Goal: Check status: Check status

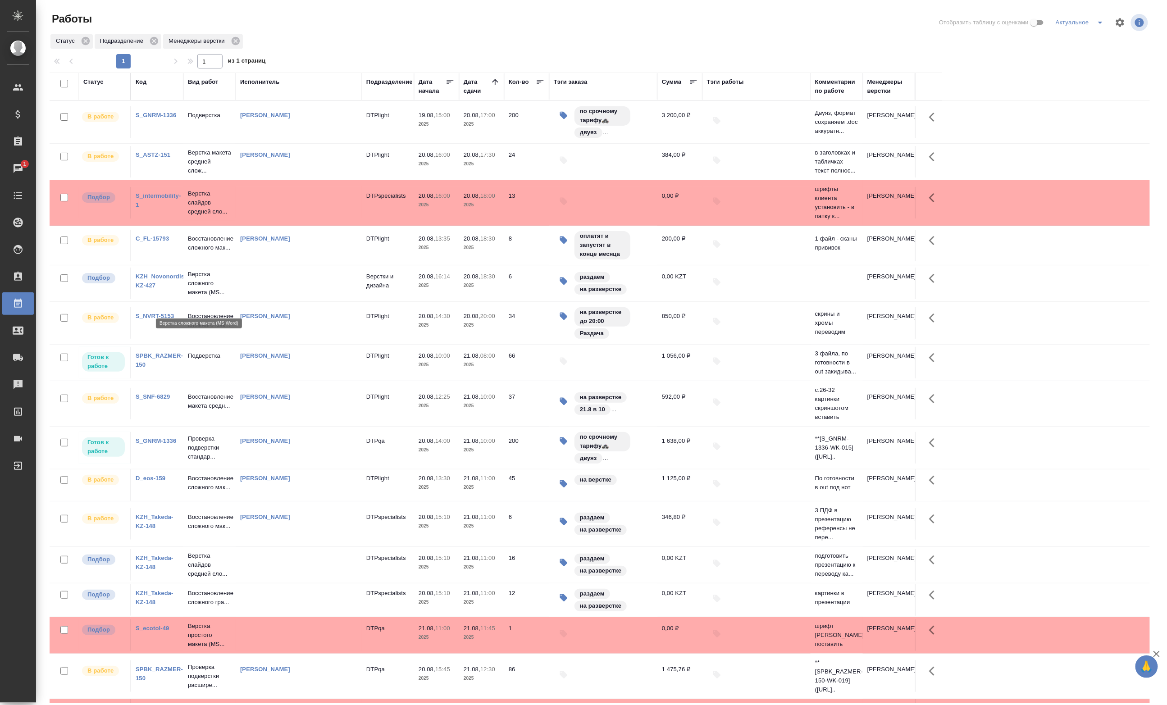
click at [198, 297] on p "Верстка сложного макета (MS..." at bounding box center [209, 283] width 43 height 27
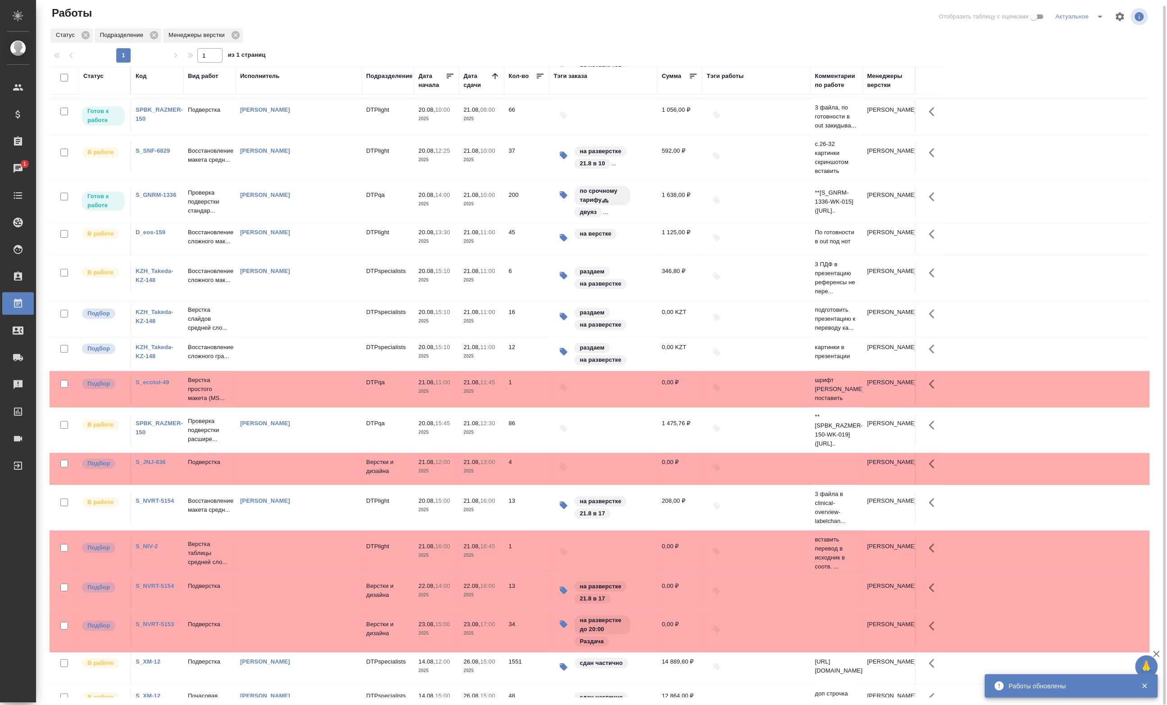
scroll to position [348, 0]
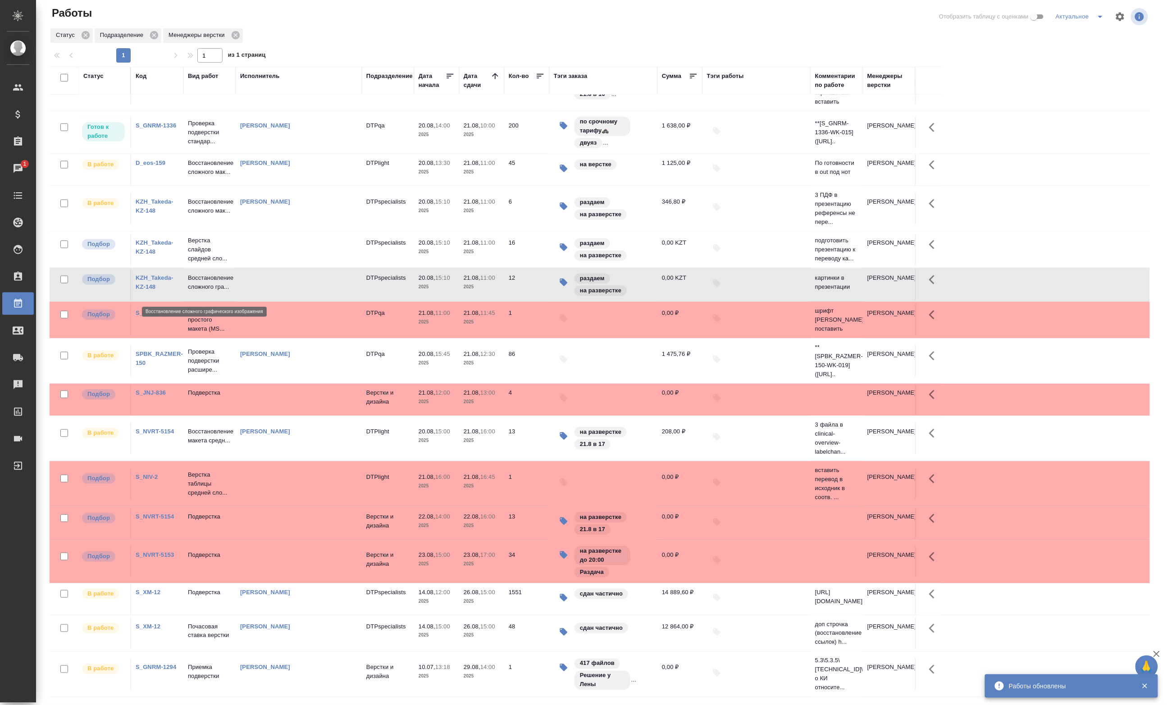
click at [231, 282] on p "Восстановление сложного гра..." at bounding box center [209, 282] width 43 height 18
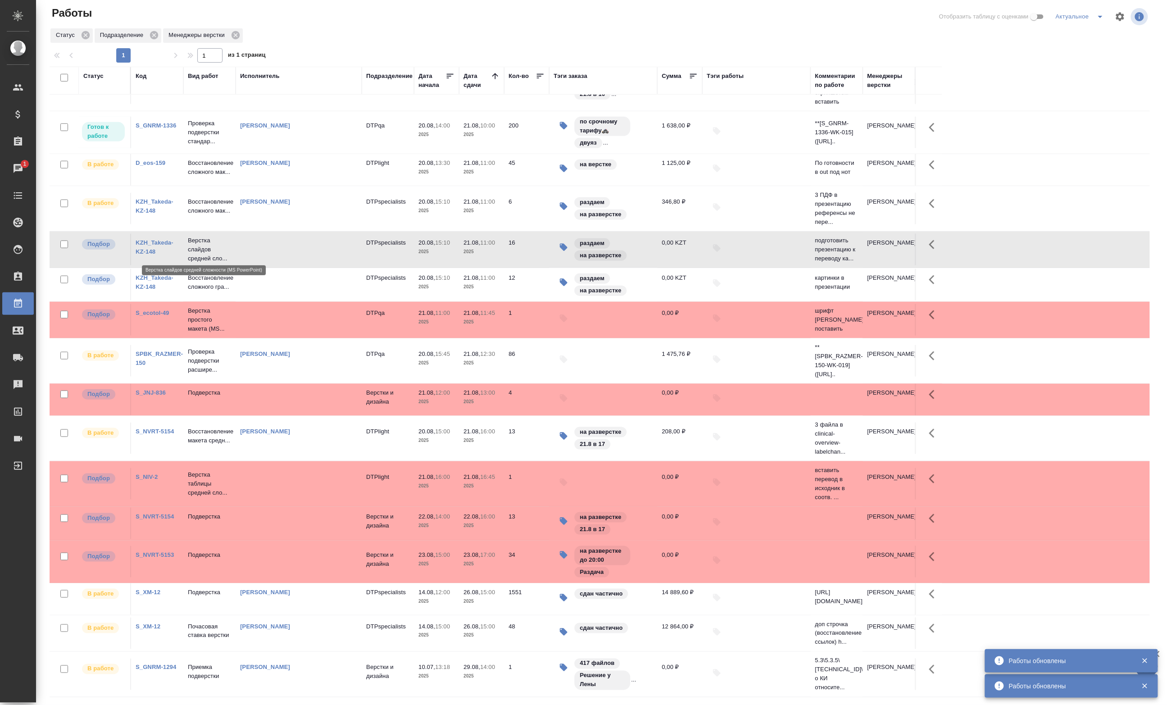
click at [222, 241] on p "Верстка слайдов средней сло..." at bounding box center [209, 249] width 43 height 27
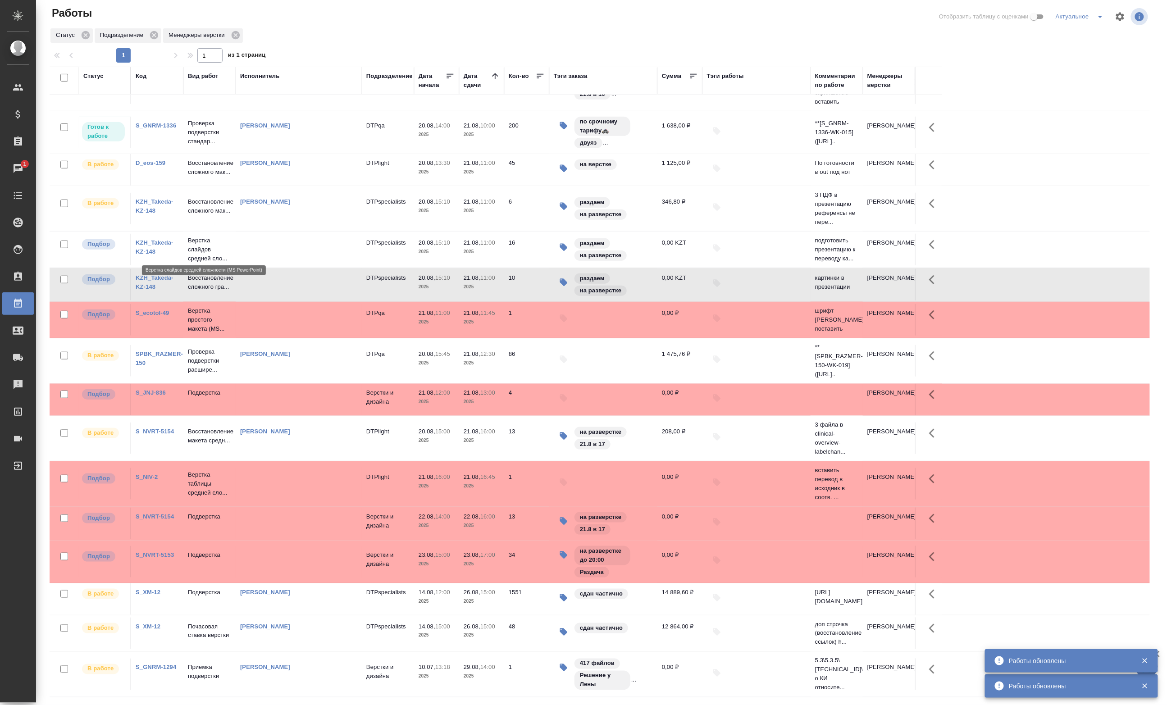
click at [224, 255] on p "Верстка слайдов средней сло..." at bounding box center [209, 249] width 43 height 27
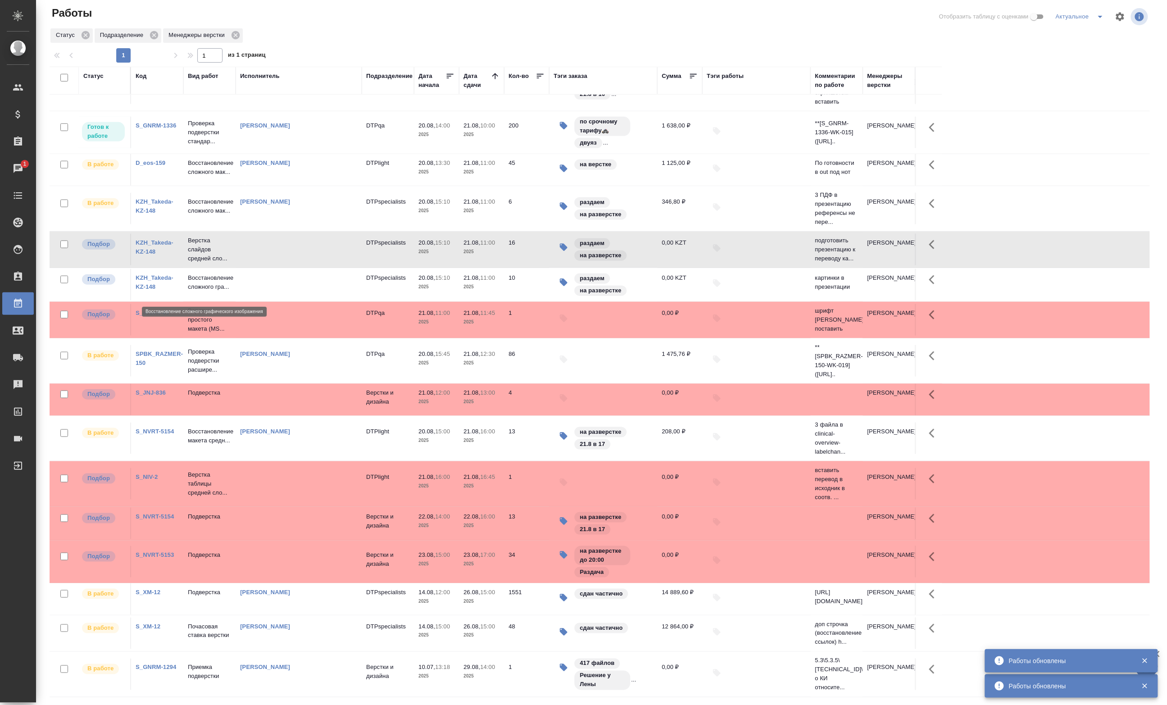
click at [209, 289] on p "Восстановление сложного гра..." at bounding box center [209, 282] width 43 height 18
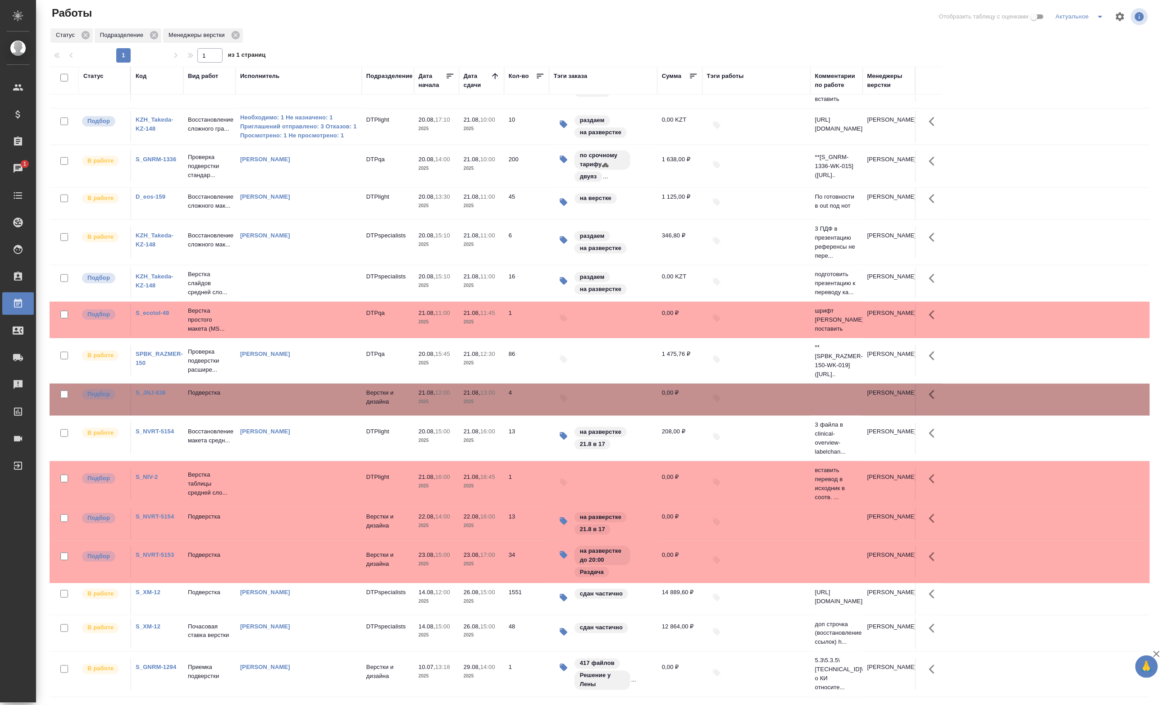
click at [433, 124] on p "2025" at bounding box center [436, 128] width 36 height 9
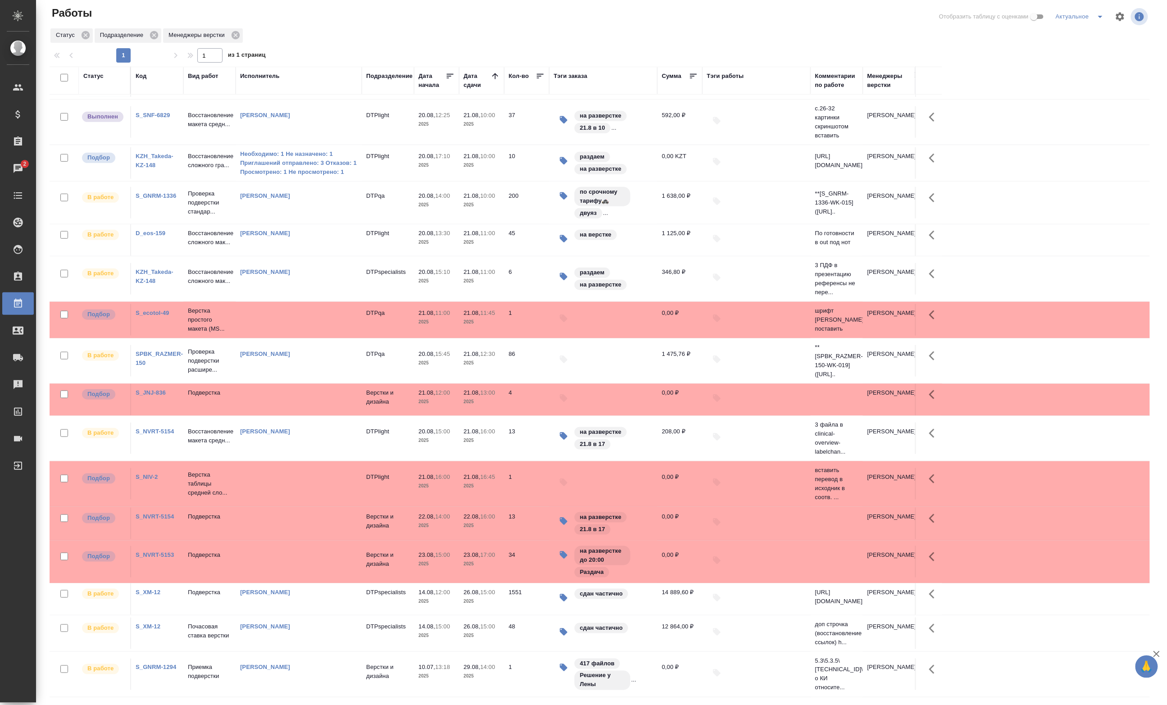
scroll to position [302, 0]
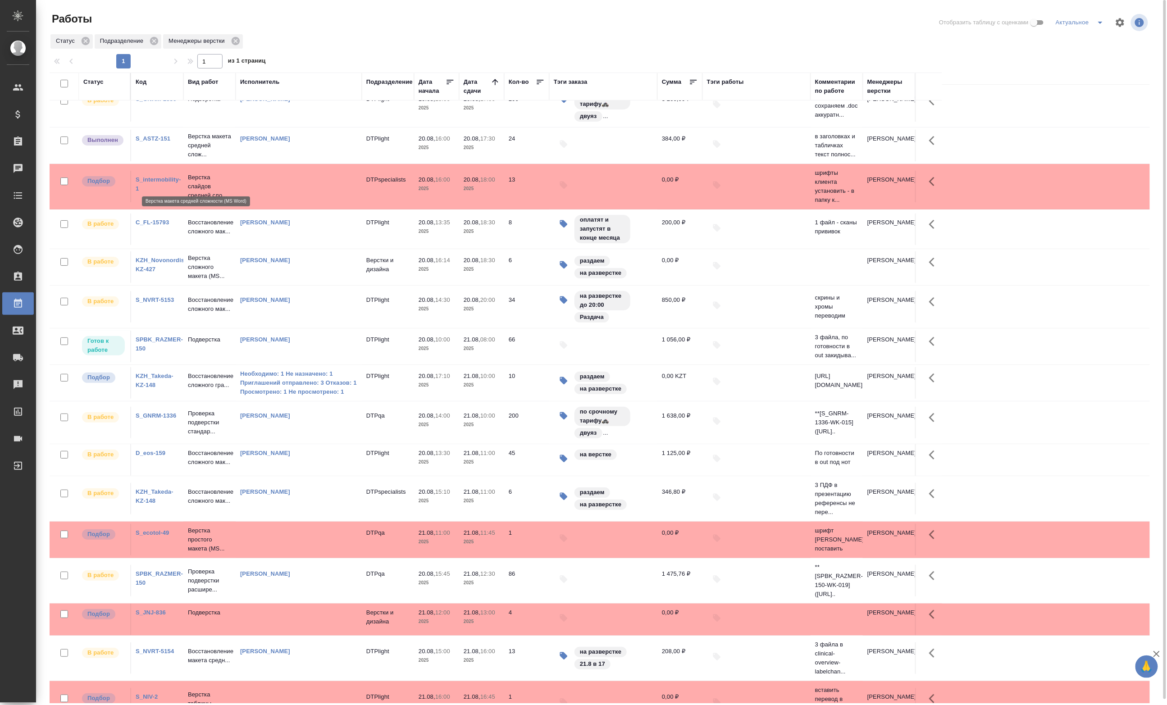
scroll to position [0, 0]
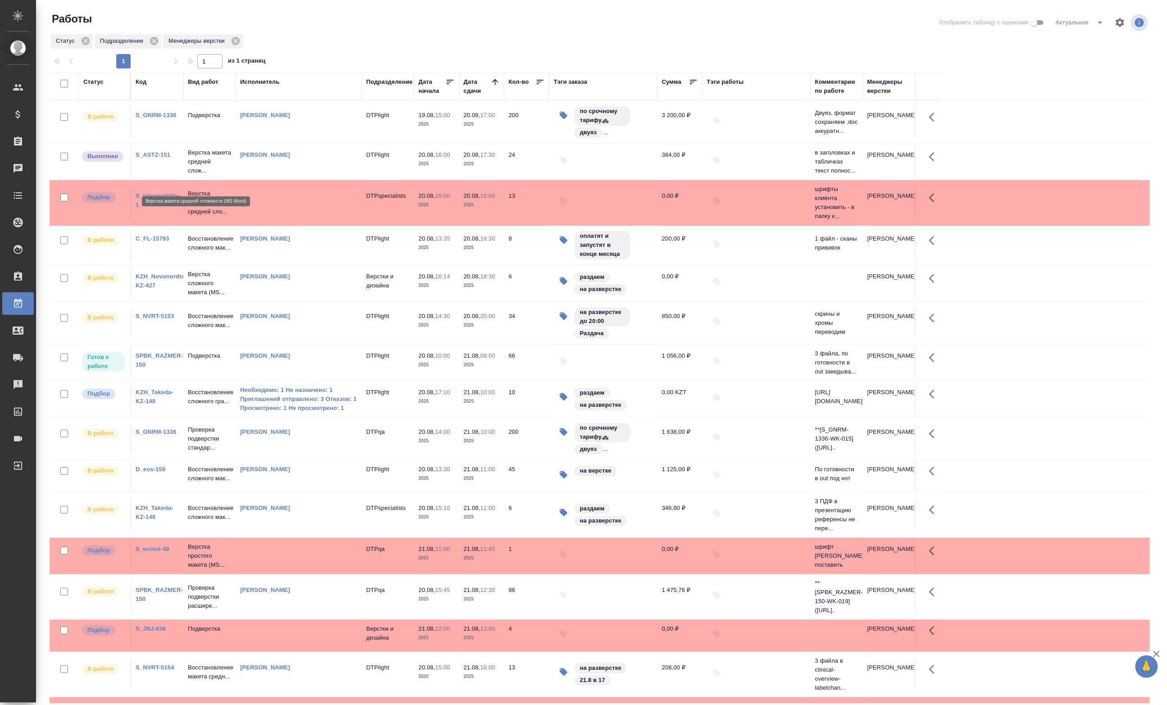
click at [197, 172] on p "Верстка макета средней слож..." at bounding box center [209, 161] width 43 height 27
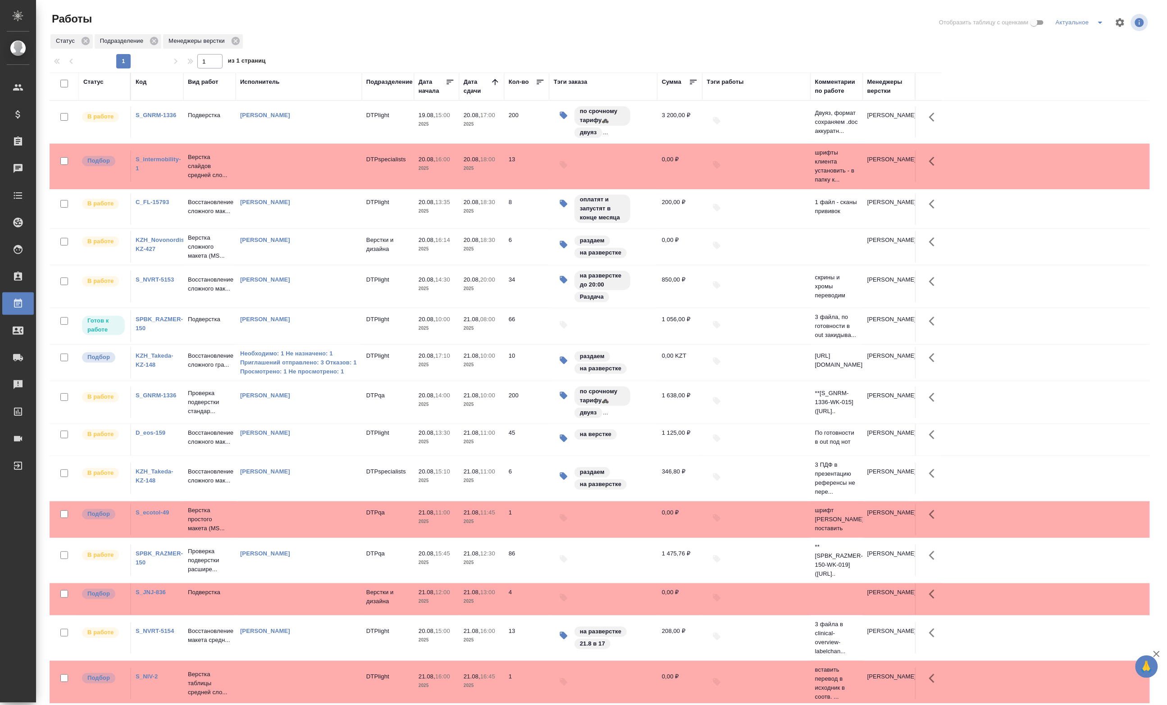
click at [237, 138] on td at bounding box center [299, 122] width 126 height 32
